Goal: Transaction & Acquisition: Purchase product/service

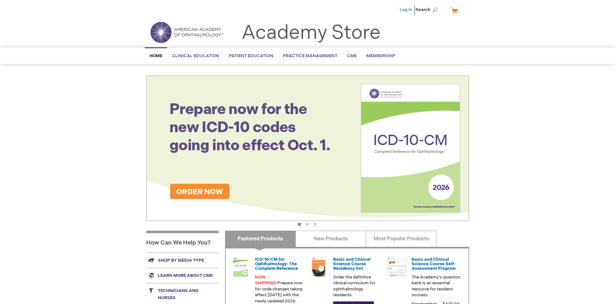
click at [406, 10] on link "Log In" at bounding box center [405, 9] width 13 height 5
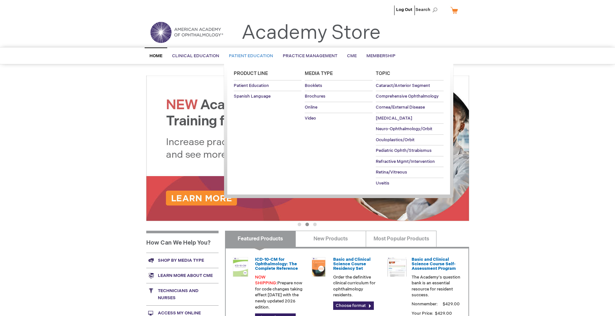
click at [249, 56] on span "Patient Education" at bounding box center [251, 55] width 44 height 5
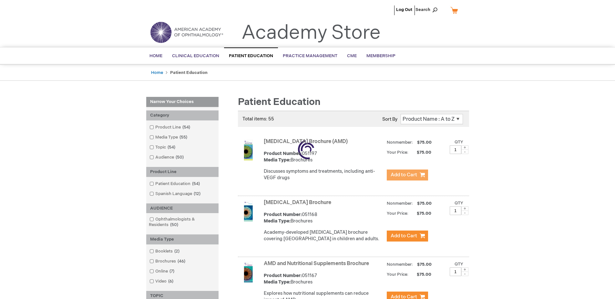
click at [407, 175] on span "Add to Cart" at bounding box center [403, 175] width 26 height 6
